Goal: Information Seeking & Learning: Learn about a topic

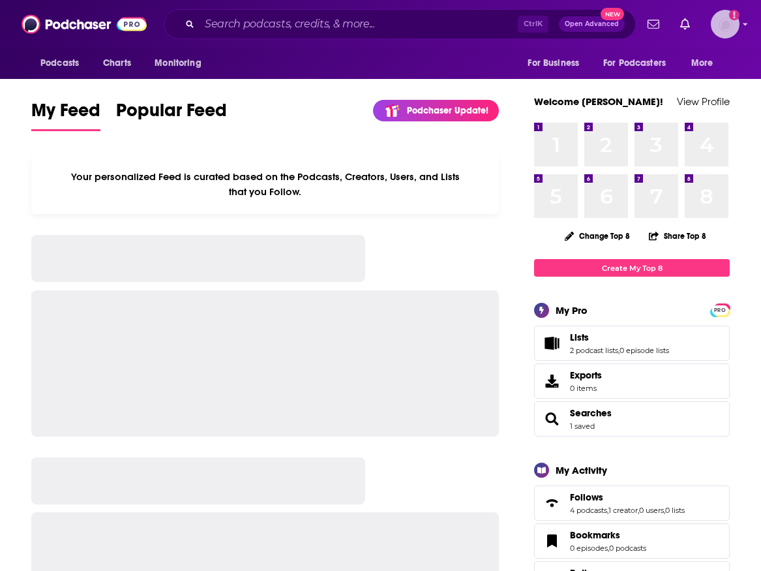
click at [732, 22] on img "Logged in as LoriBecker" at bounding box center [725, 24] width 29 height 29
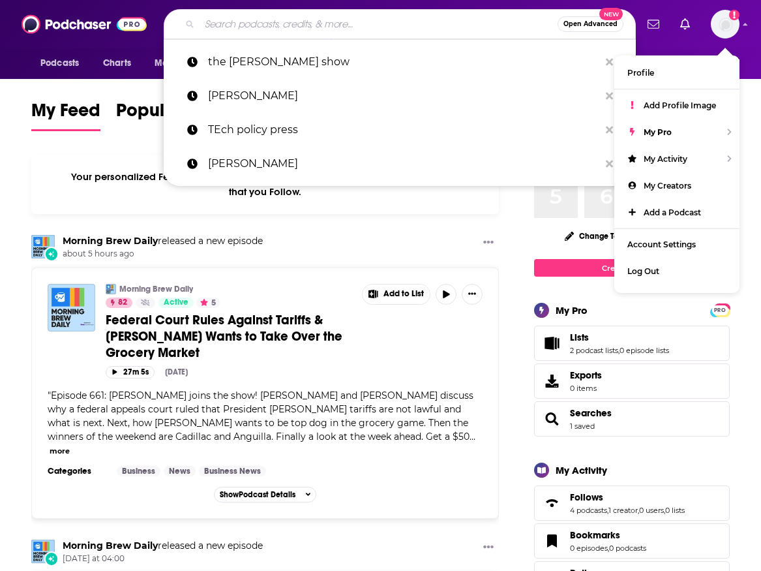
click at [262, 26] on input "Search podcasts, credits, & more..." at bounding box center [379, 24] width 358 height 21
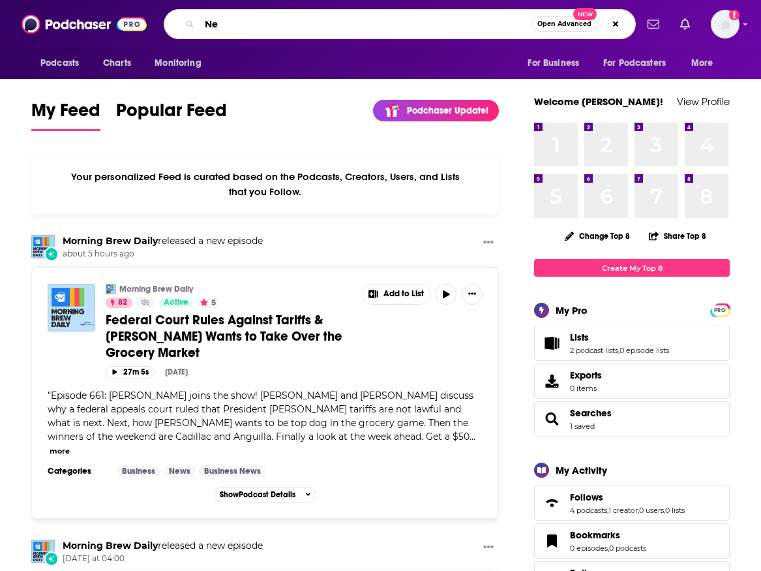
type input "N"
type input "The News Agents"
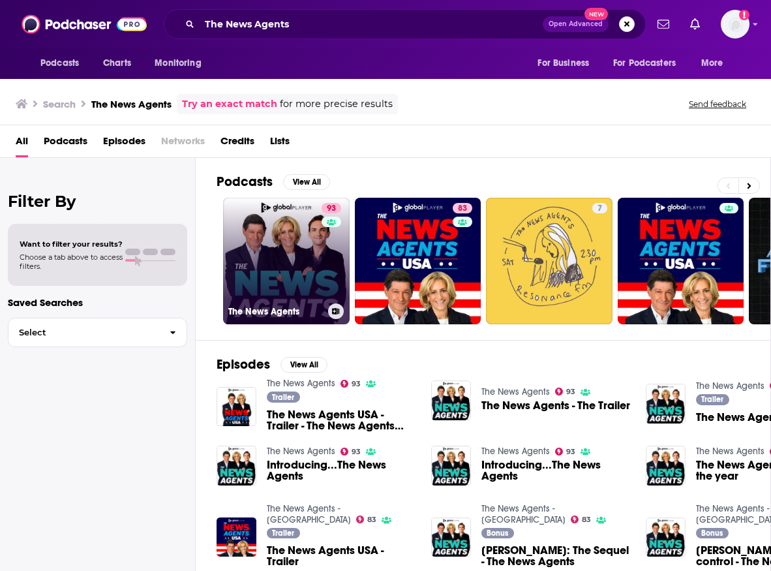
click at [282, 231] on link "93 The News Agents" at bounding box center [286, 261] width 127 height 127
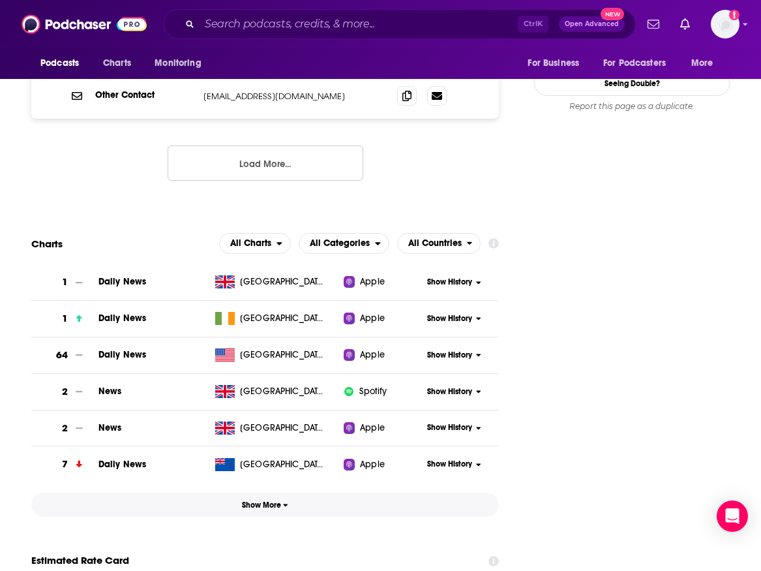
scroll to position [1631, 0]
